Goal: Task Accomplishment & Management: Use online tool/utility

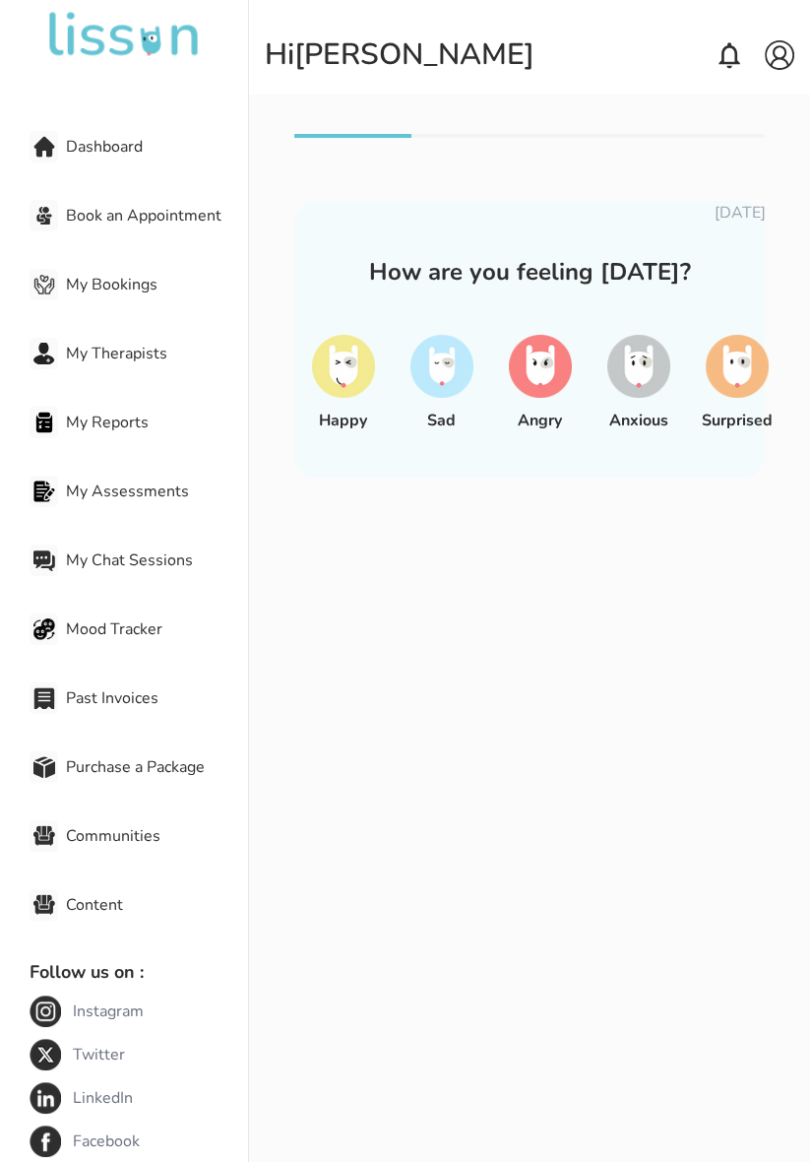
click at [635, 372] on img at bounding box center [639, 366] width 63 height 63
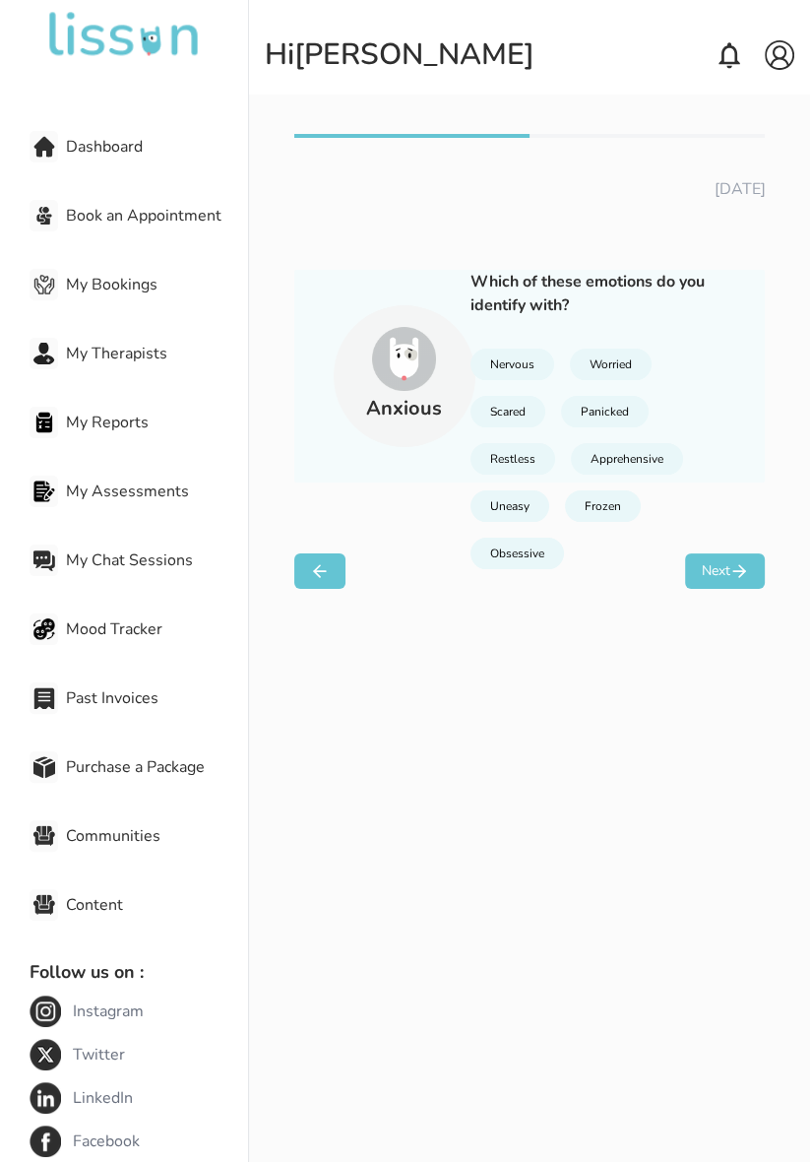
click at [528, 516] on div "Uneasy" at bounding box center [510, 506] width 79 height 32
click at [729, 573] on button "Next" at bounding box center [725, 570] width 80 height 35
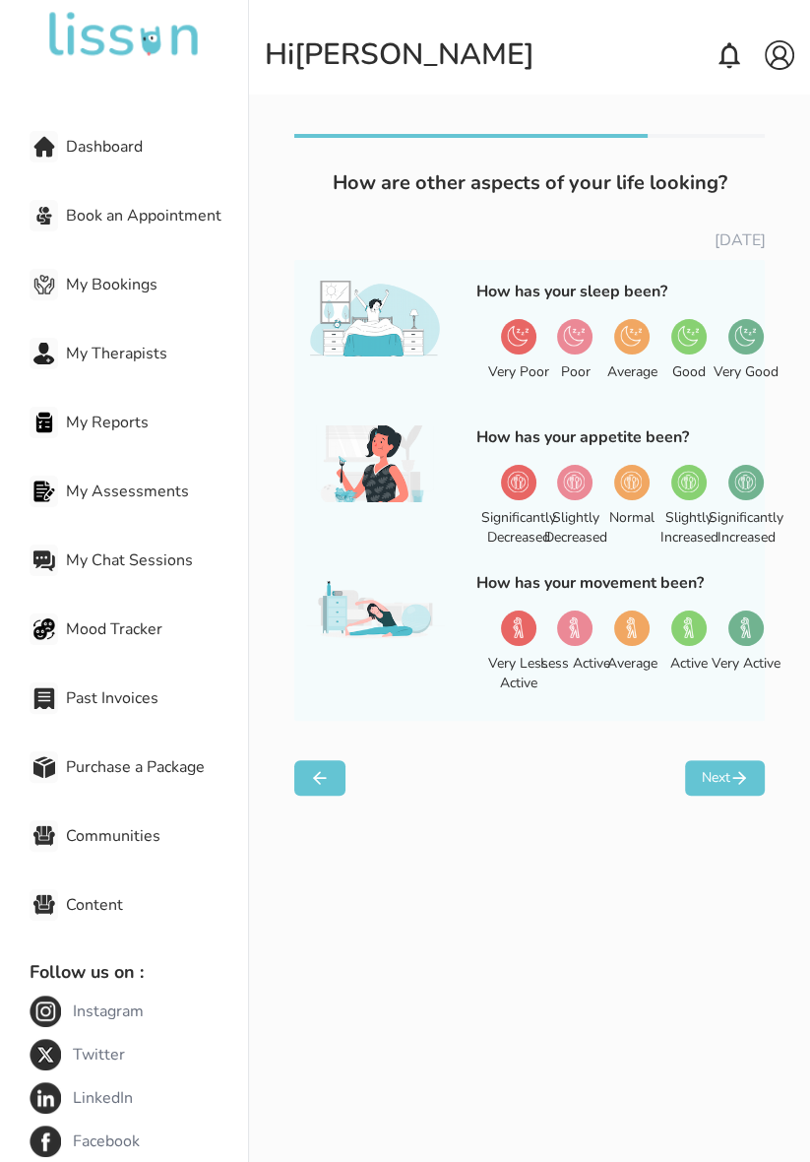
click at [526, 342] on img at bounding box center [518, 336] width 22 height 22
click at [628, 487] on img at bounding box center [631, 482] width 22 height 22
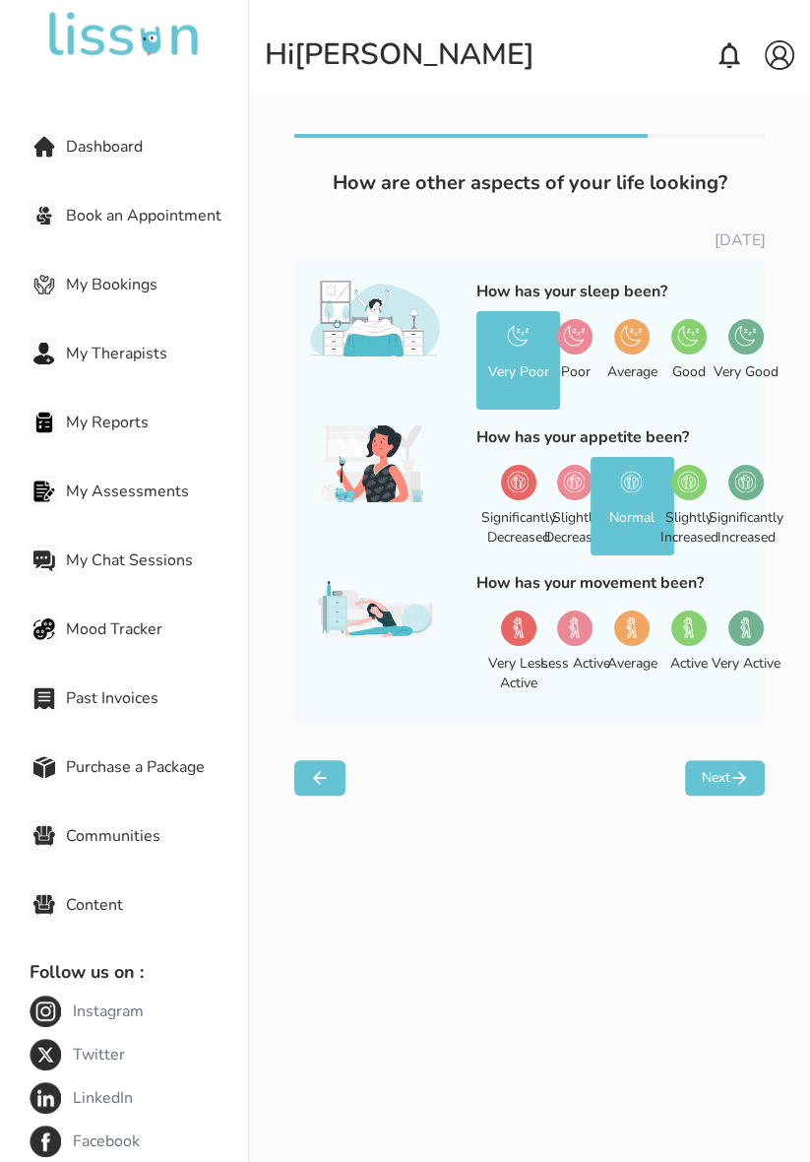
click at [685, 651] on div "Active" at bounding box center [690, 652] width 84 height 98
click at [722, 793] on button "Next" at bounding box center [725, 777] width 80 height 35
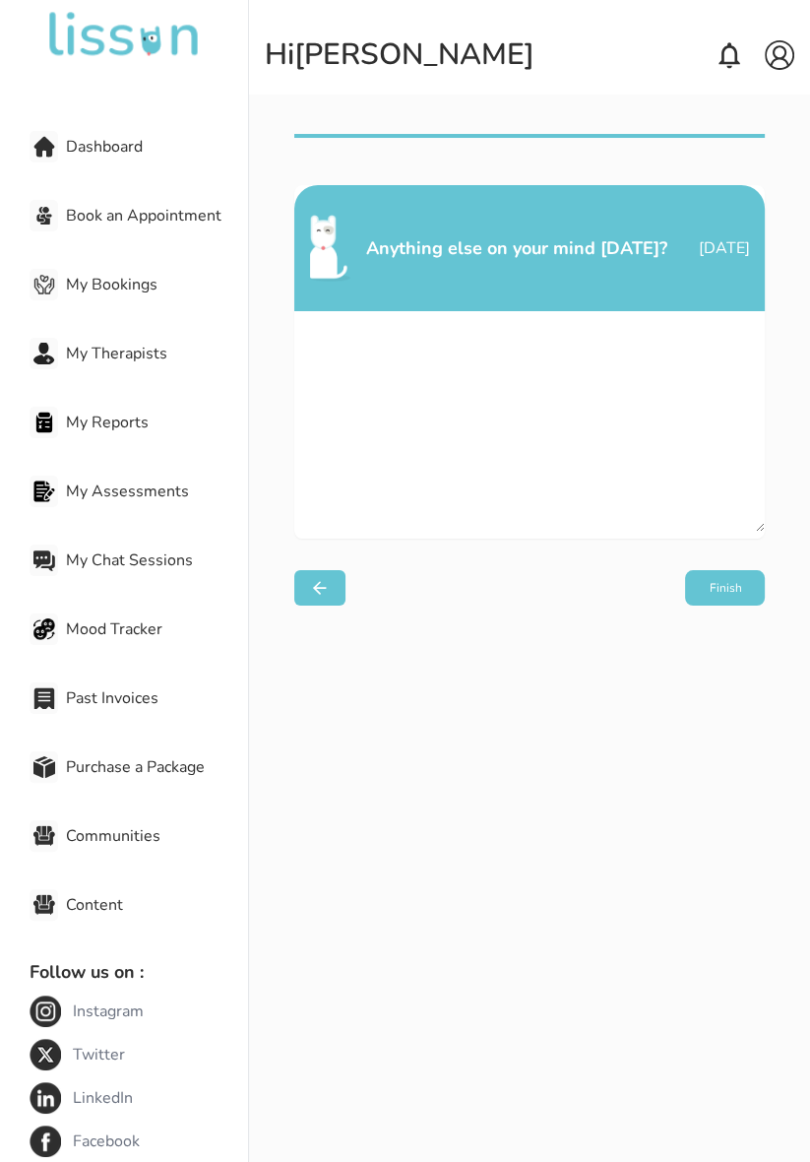
click at [711, 587] on button "Finish" at bounding box center [725, 587] width 80 height 35
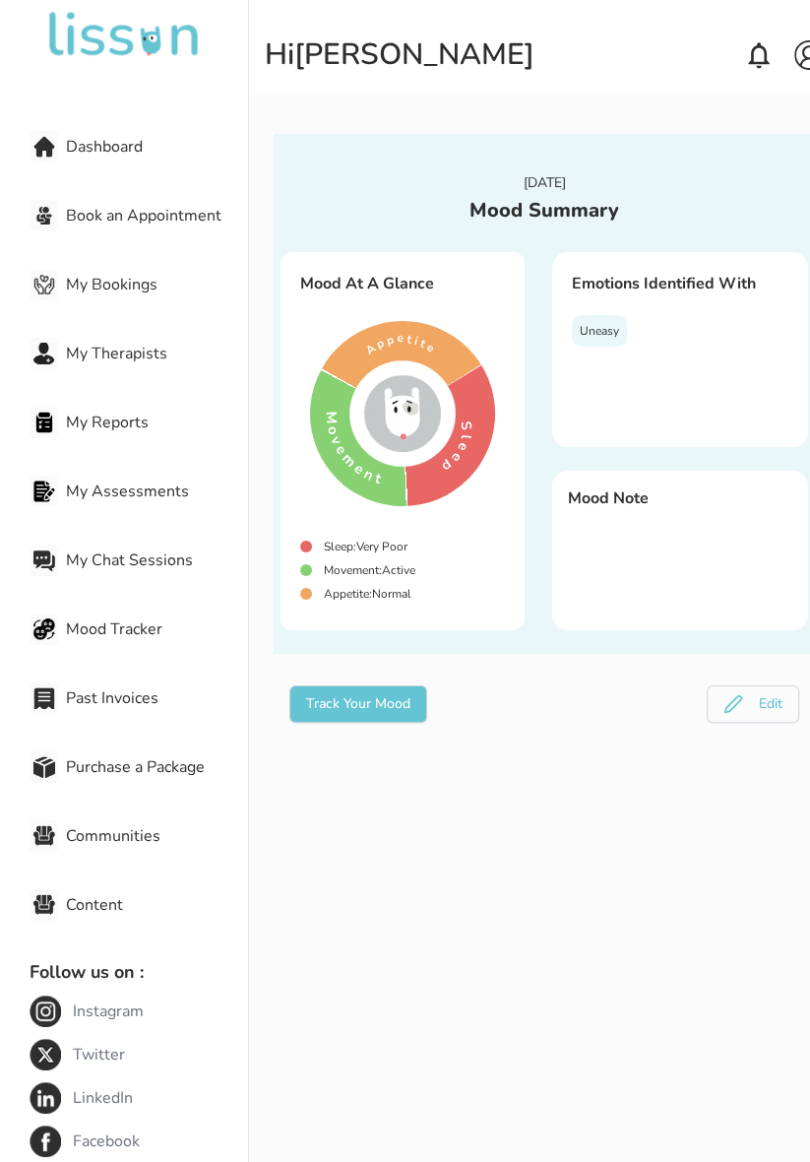
scroll to position [0, 6]
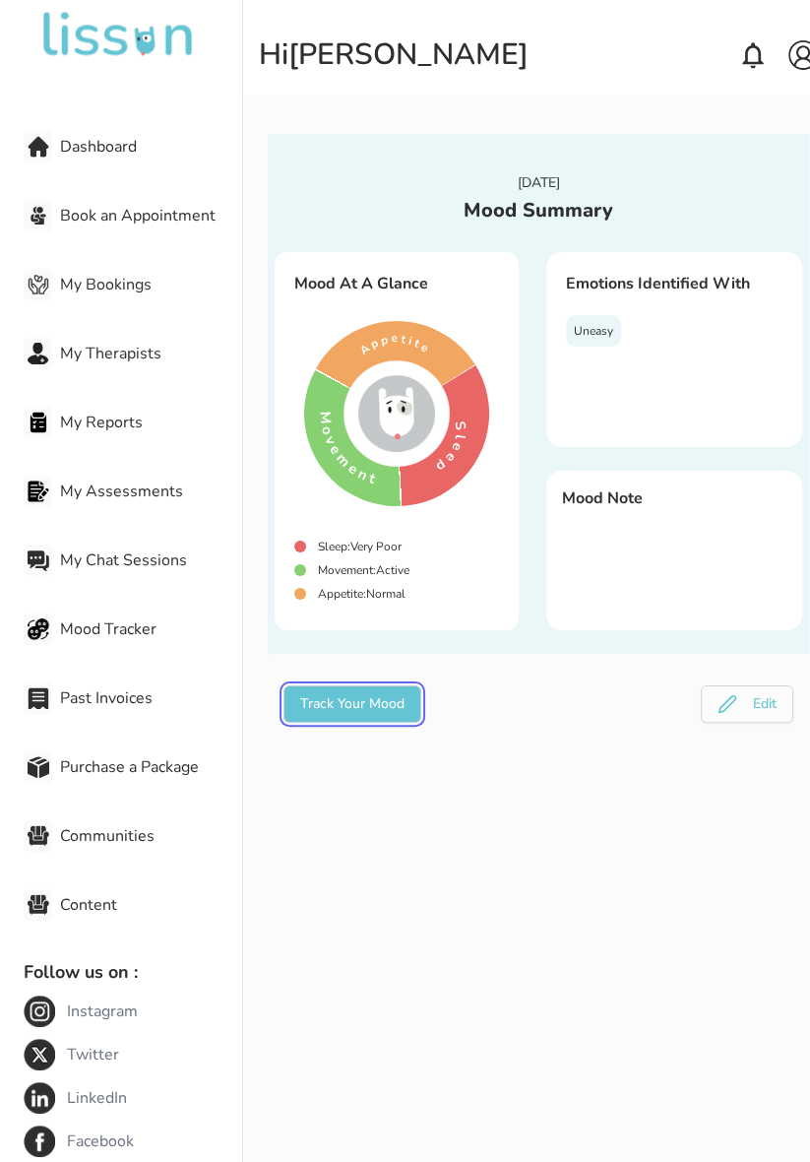
click at [379, 712] on button "Track Your Mood" at bounding box center [353, 703] width 138 height 37
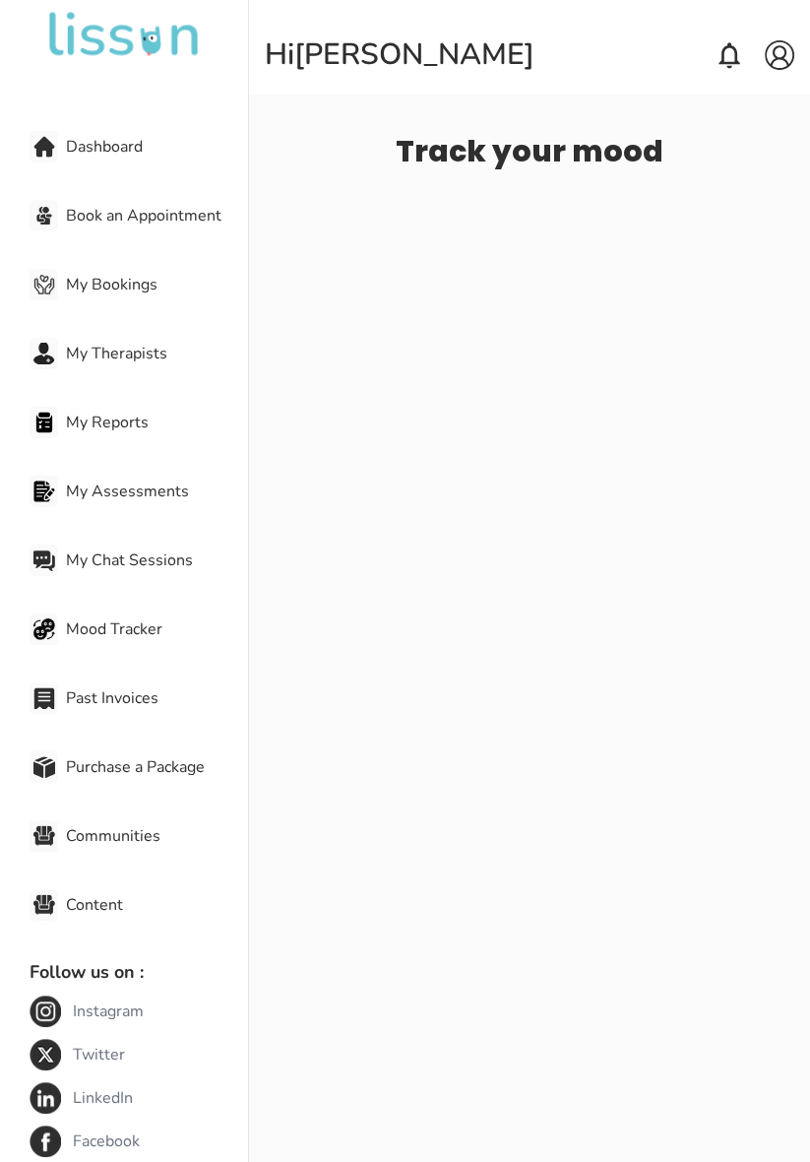
select select "**********"
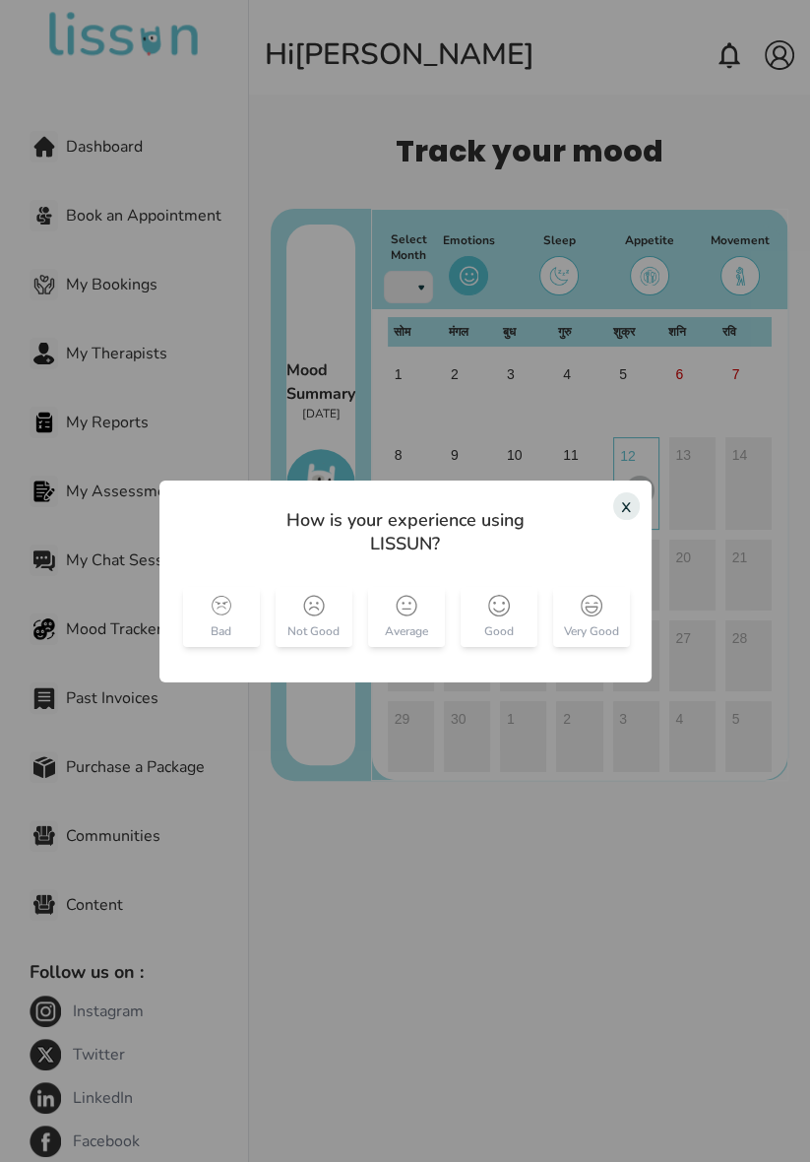
click at [614, 510] on div "x" at bounding box center [627, 506] width 27 height 28
